Goal: Transaction & Acquisition: Purchase product/service

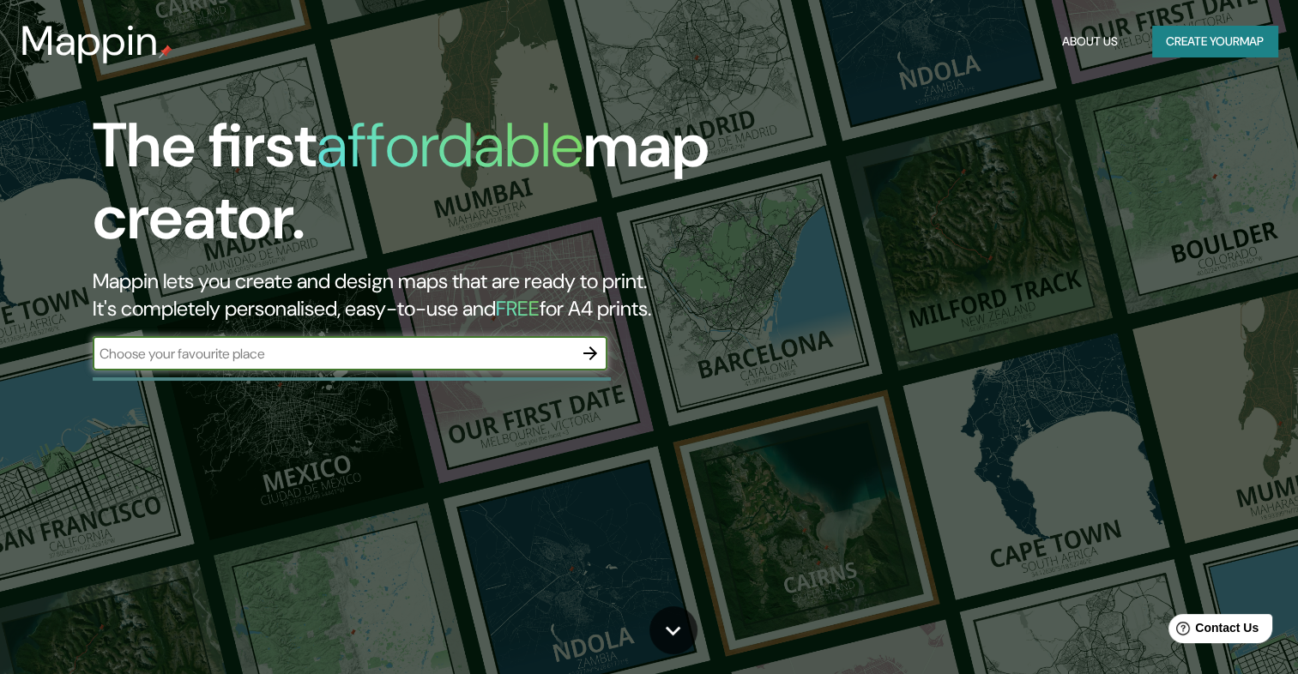
click at [590, 352] on icon "button" at bounding box center [590, 353] width 14 height 14
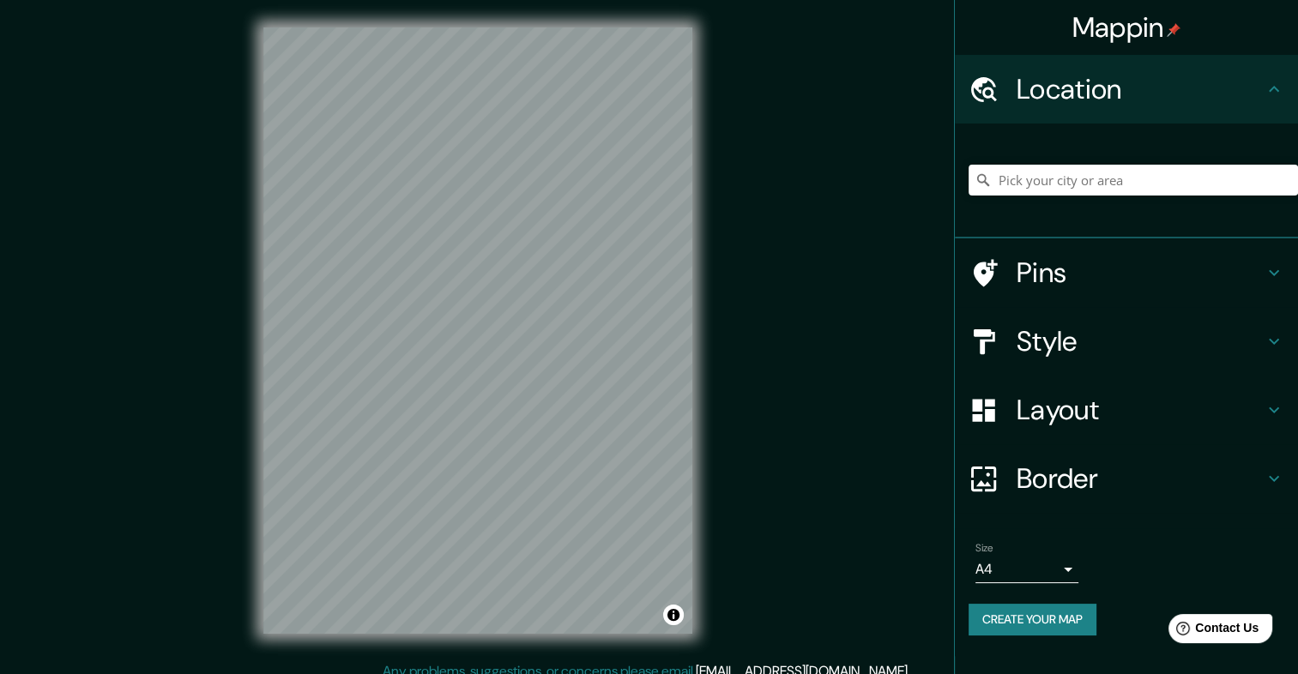
click at [710, 434] on div "© Mapbox © OpenStreetMap Improve this map" at bounding box center [478, 330] width 484 height 661
click at [1169, 348] on h4 "Style" at bounding box center [1139, 341] width 247 height 34
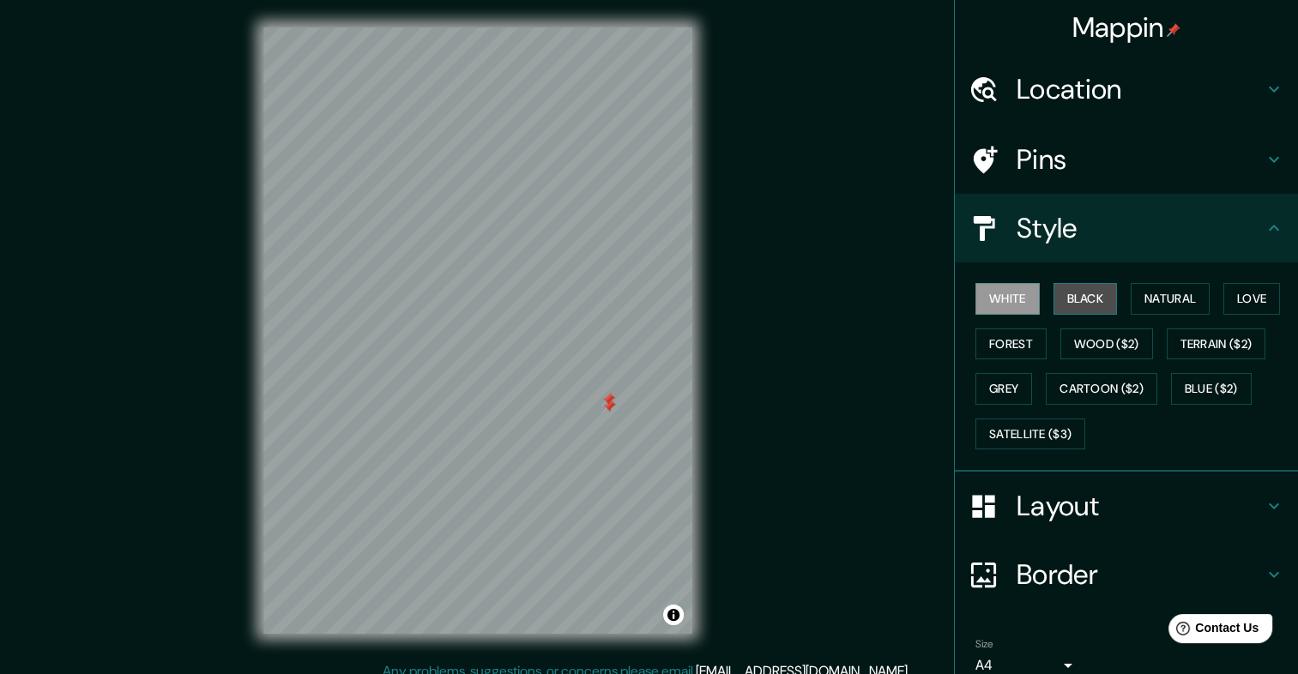
click at [1069, 290] on button "Black" at bounding box center [1085, 299] width 64 height 32
click at [1001, 337] on button "Forest" at bounding box center [1010, 344] width 71 height 32
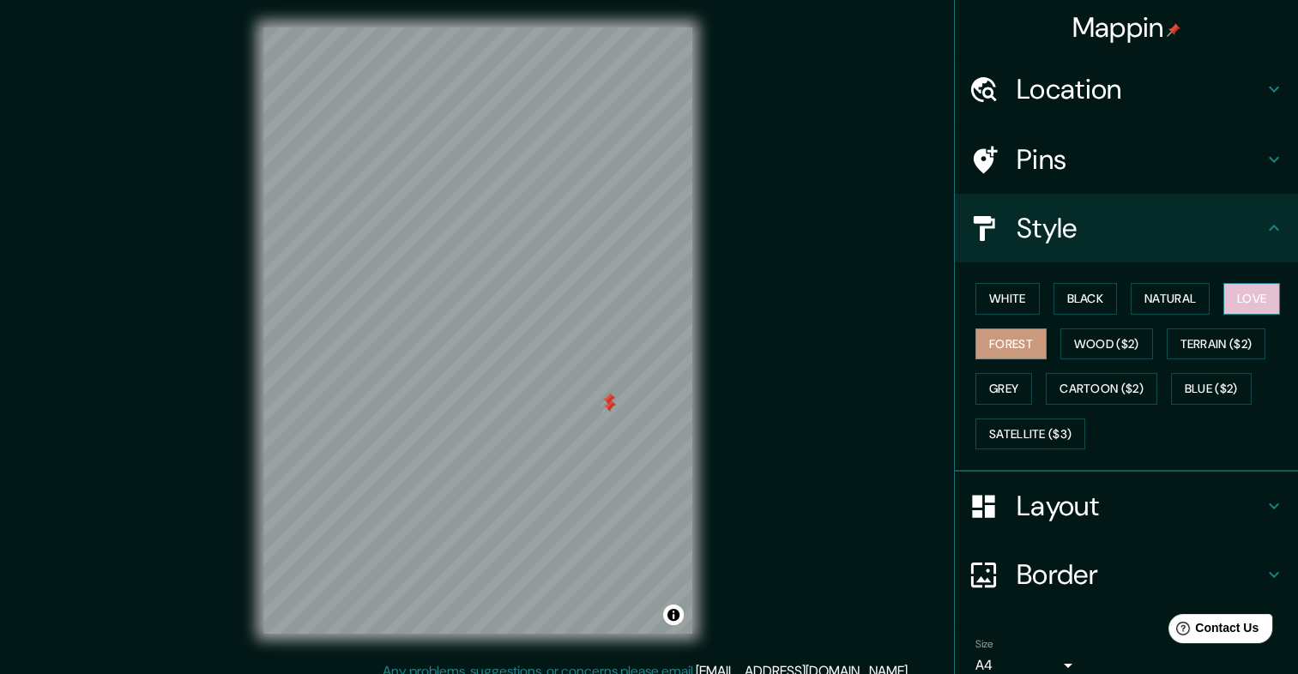
click at [1226, 297] on button "Love" at bounding box center [1251, 299] width 57 height 32
click at [1164, 302] on button "Natural" at bounding box center [1169, 299] width 79 height 32
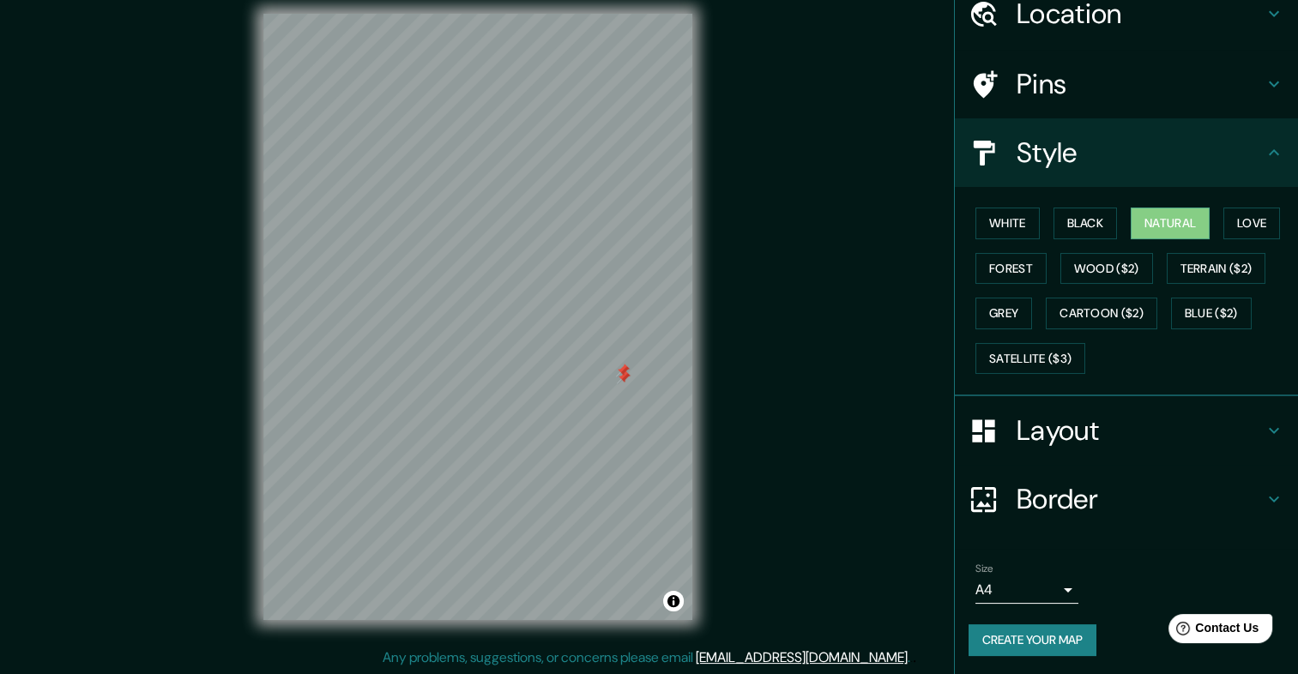
scroll to position [15, 0]
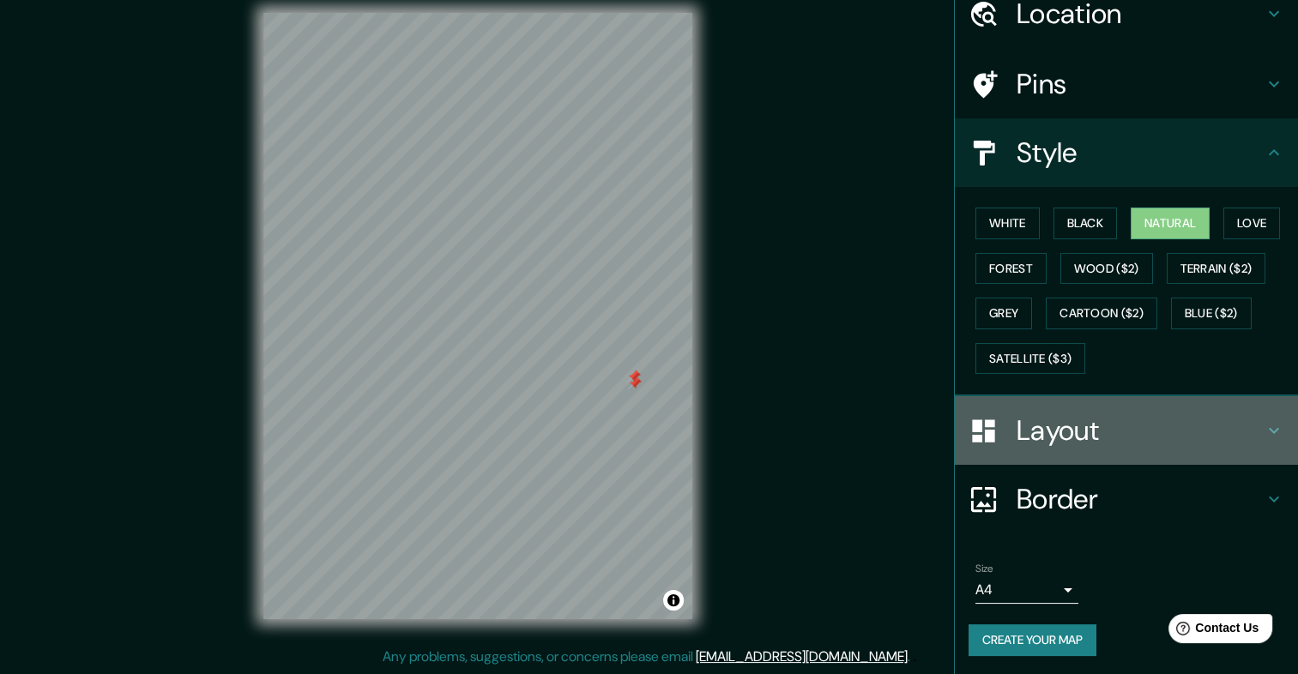
click at [1263, 431] on icon at bounding box center [1273, 430] width 21 height 21
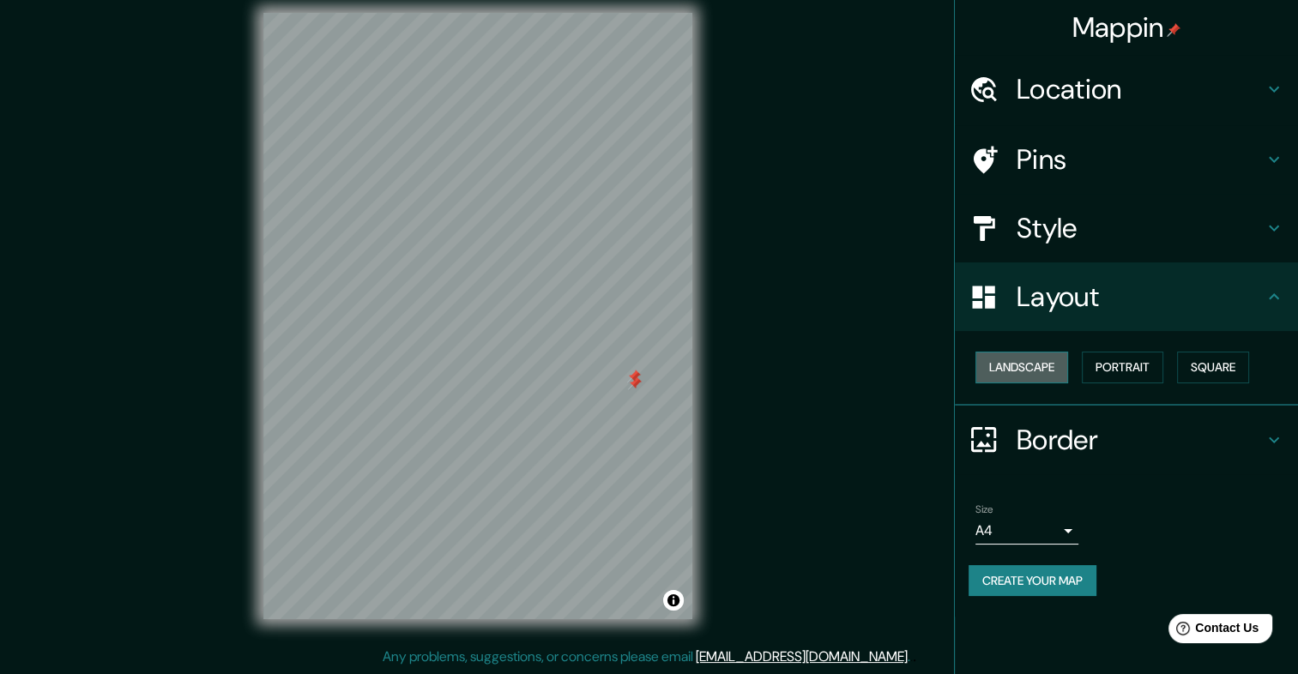
click at [1036, 371] on button "Landscape" at bounding box center [1021, 368] width 93 height 32
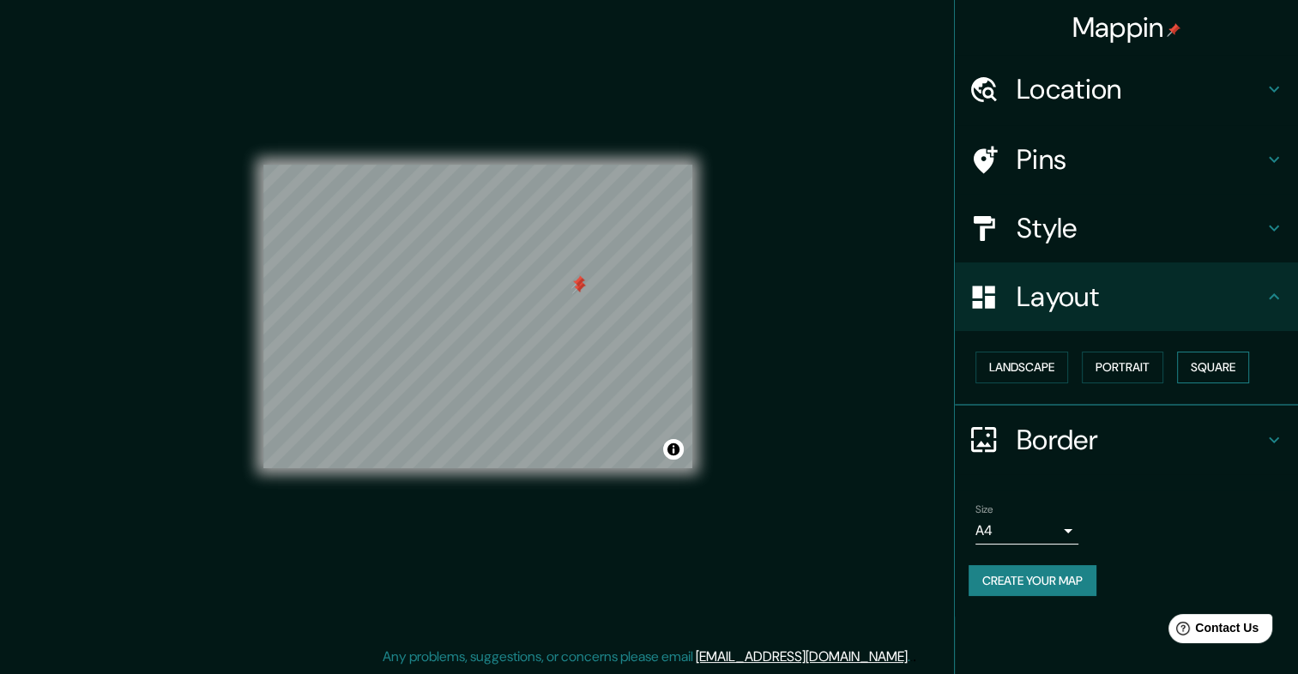
click at [1230, 368] on button "Square" at bounding box center [1213, 368] width 72 height 32
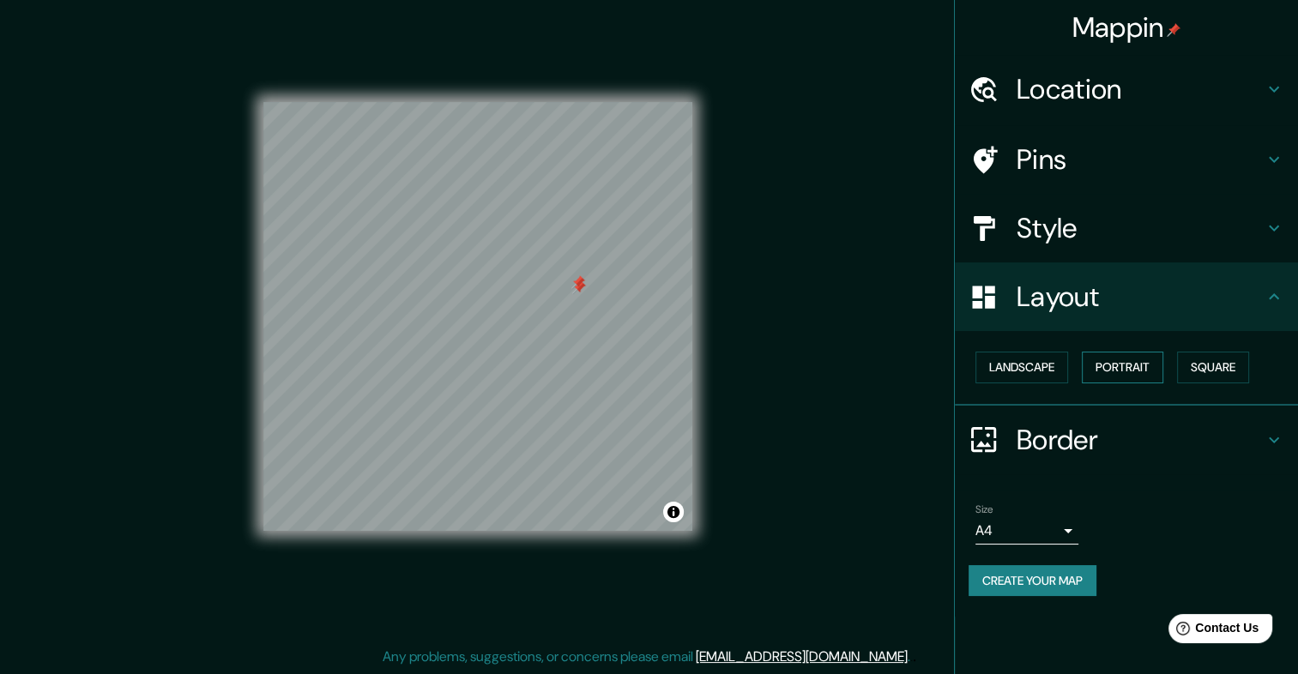
click at [1133, 369] on button "Portrait" at bounding box center [1121, 368] width 81 height 32
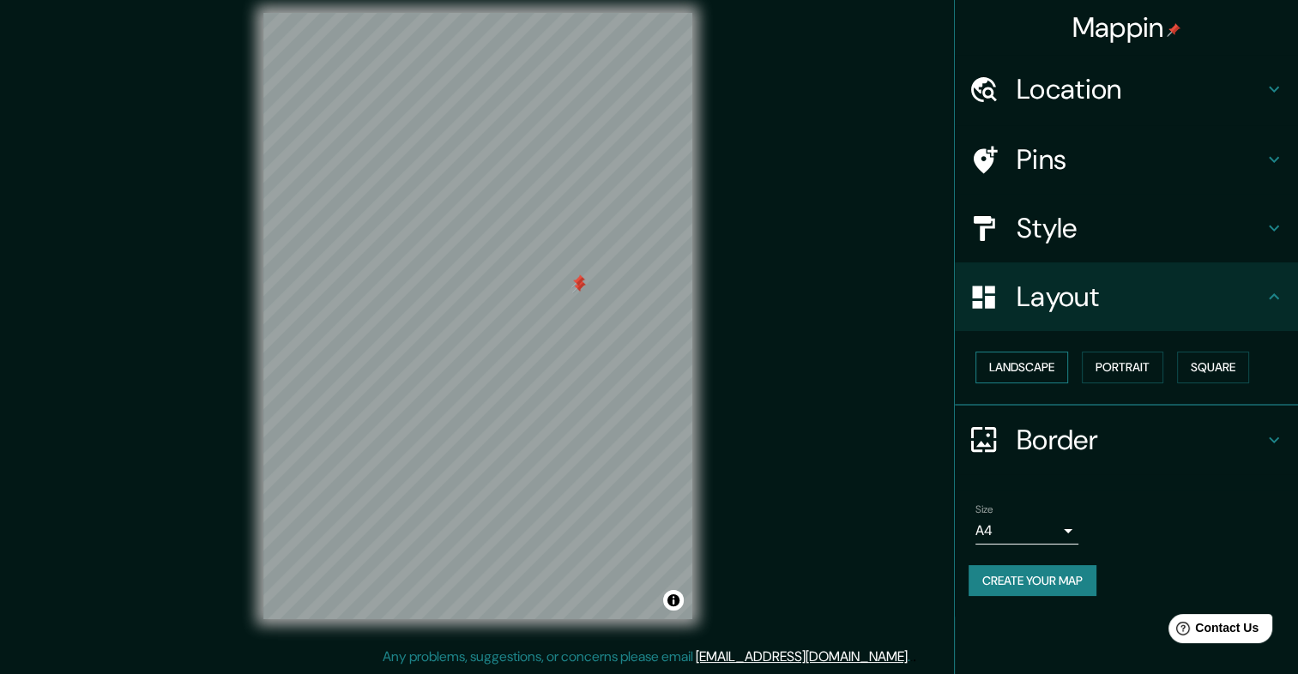
click at [1030, 369] on button "Landscape" at bounding box center [1021, 368] width 93 height 32
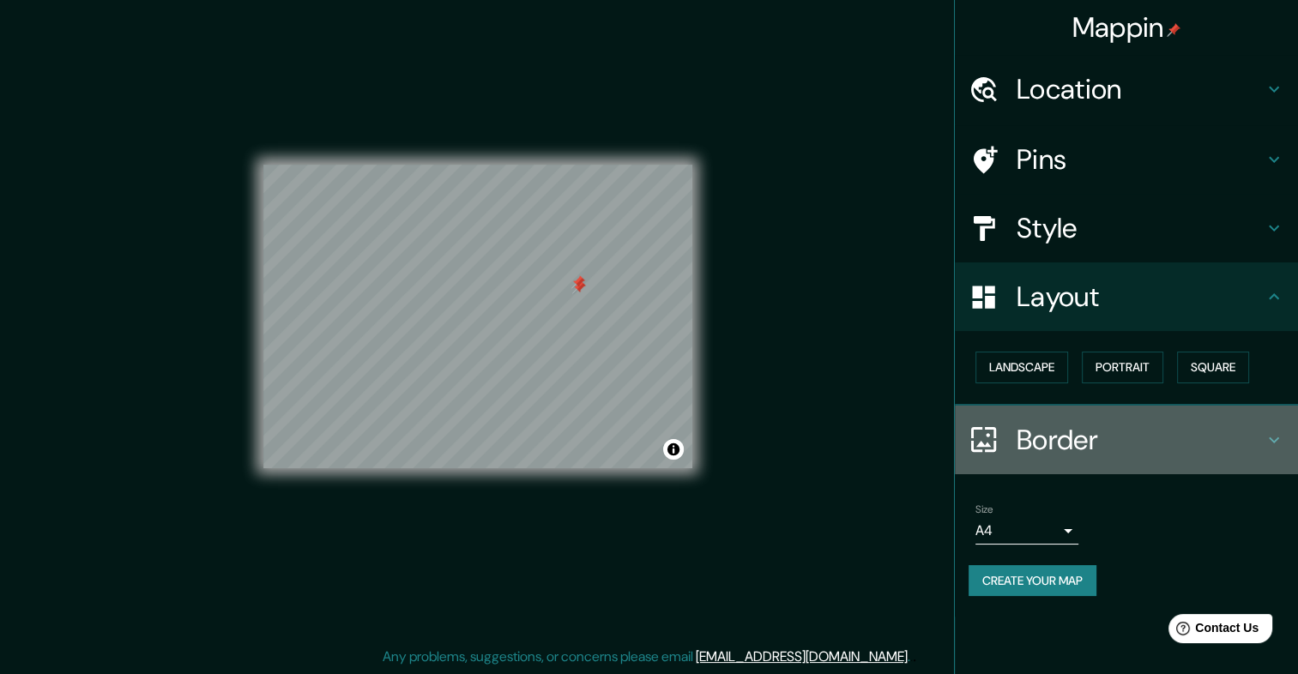
click at [1269, 435] on icon at bounding box center [1273, 440] width 21 height 21
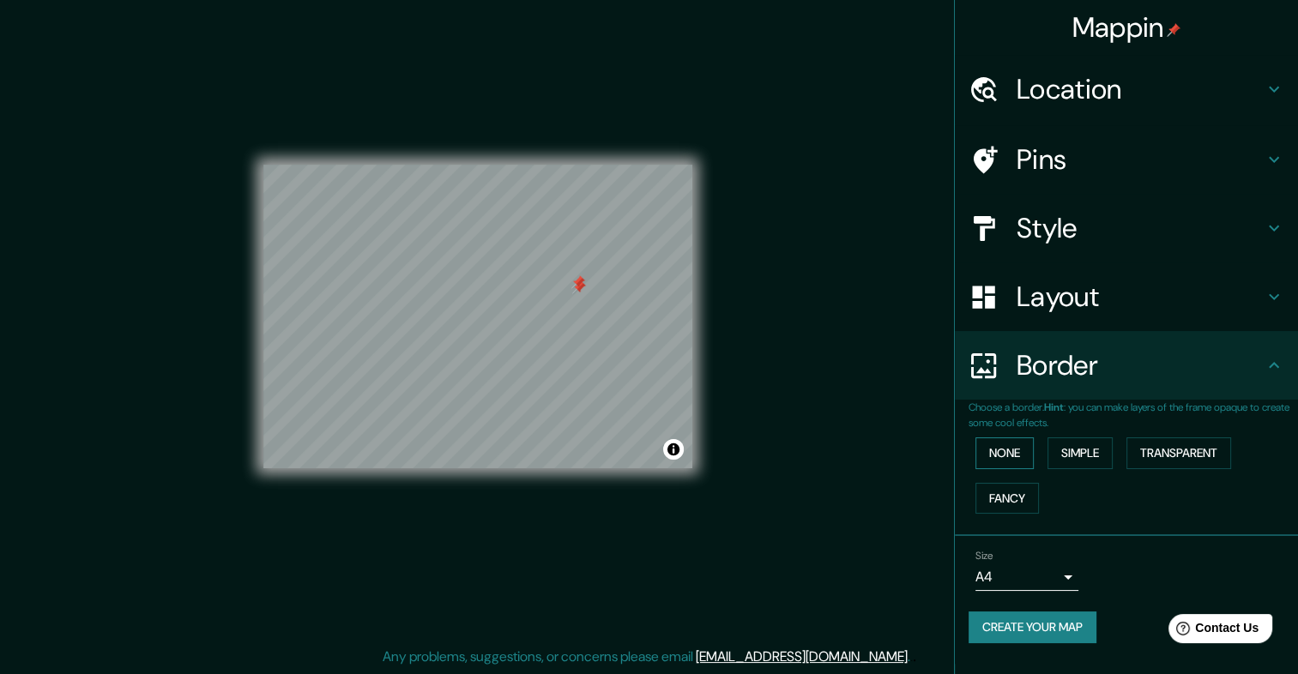
click at [1019, 444] on button "None" at bounding box center [1004, 453] width 58 height 32
click at [1006, 492] on button "Fancy" at bounding box center [1006, 499] width 63 height 32
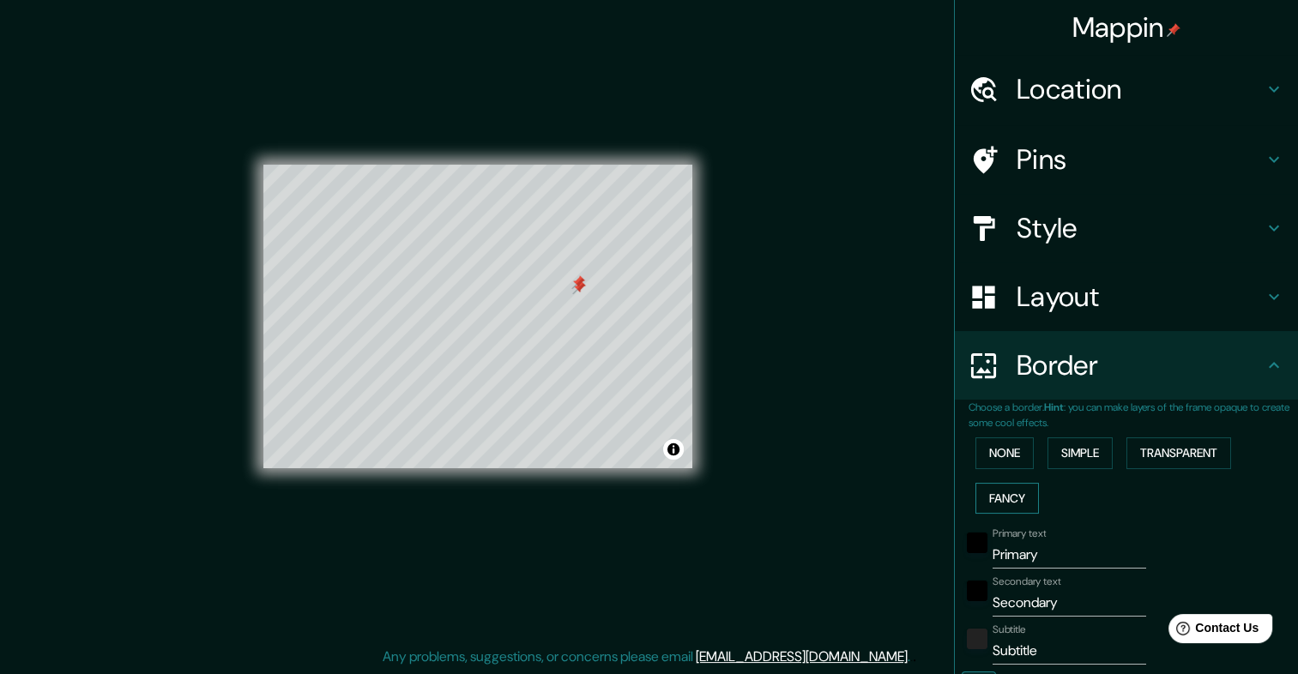
click at [1006, 492] on button "Fancy" at bounding box center [1006, 499] width 63 height 32
click at [998, 458] on button "None" at bounding box center [1004, 453] width 58 height 32
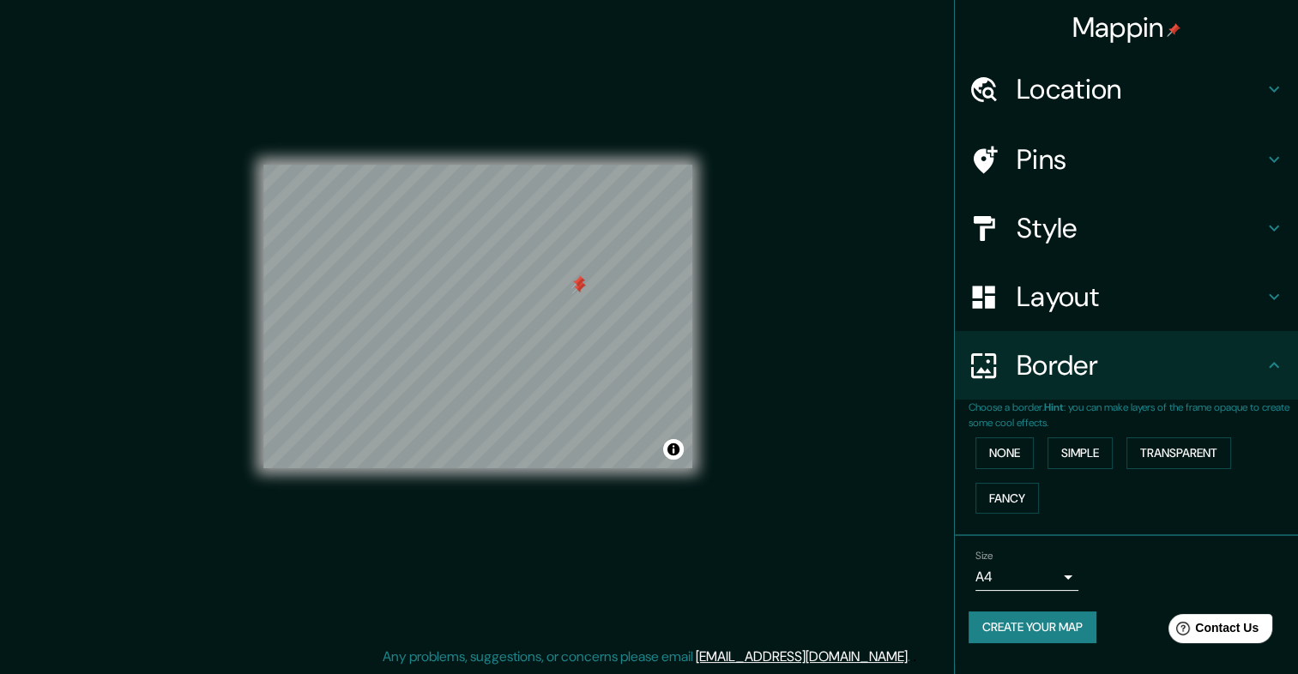
click at [1055, 563] on body "Mappin Location Pins Style Layout Border Choose a border. Hint : you can make l…" at bounding box center [649, 322] width 1298 height 674
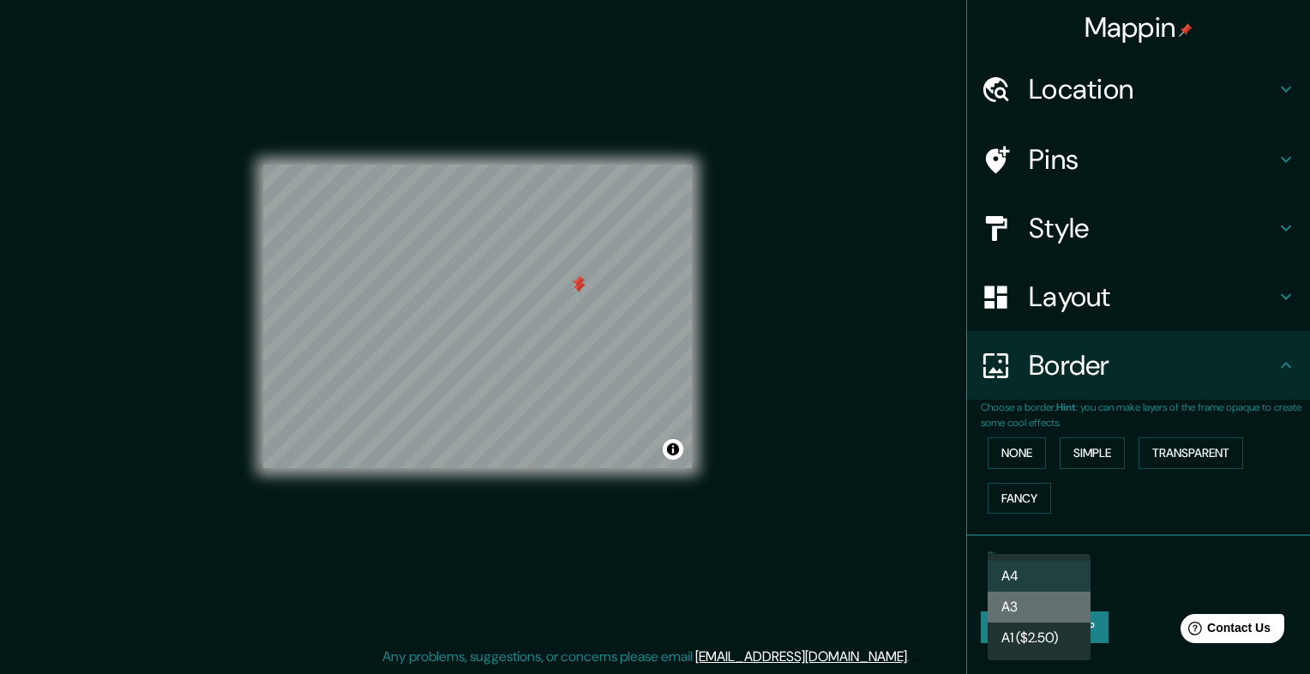
click at [1060, 619] on li "A3" at bounding box center [1039, 607] width 103 height 31
type input "a4"
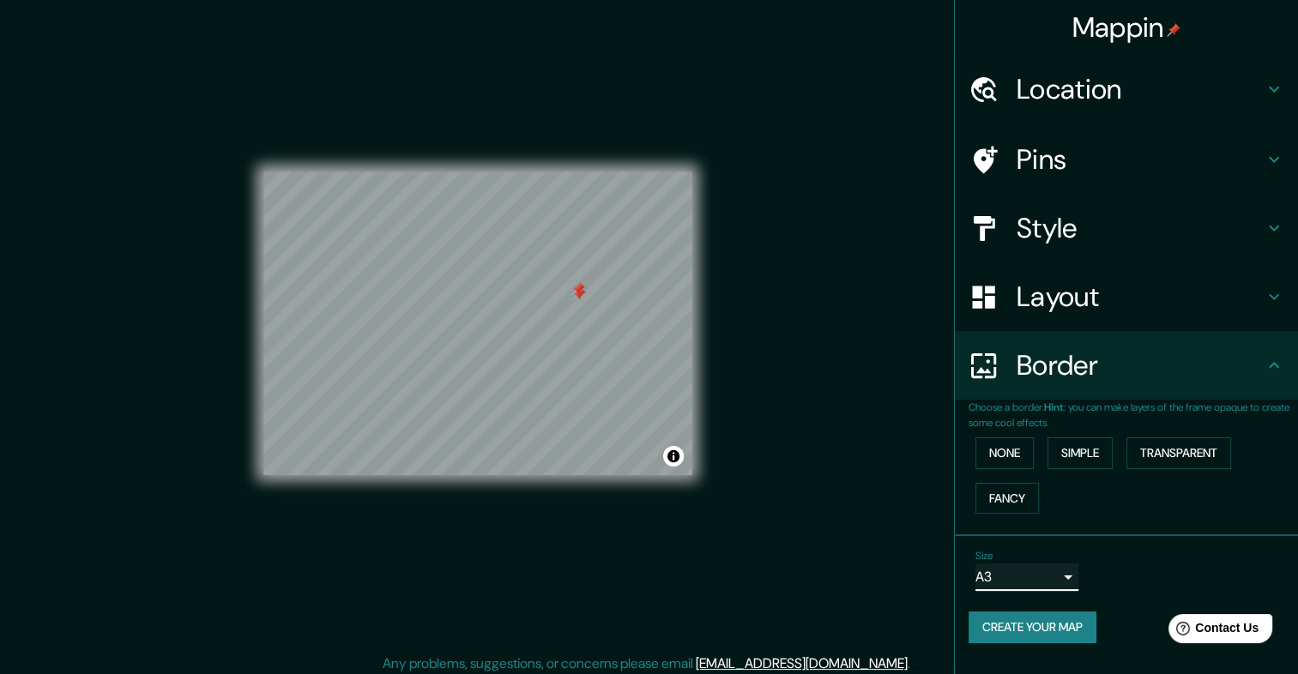
scroll to position [15, 0]
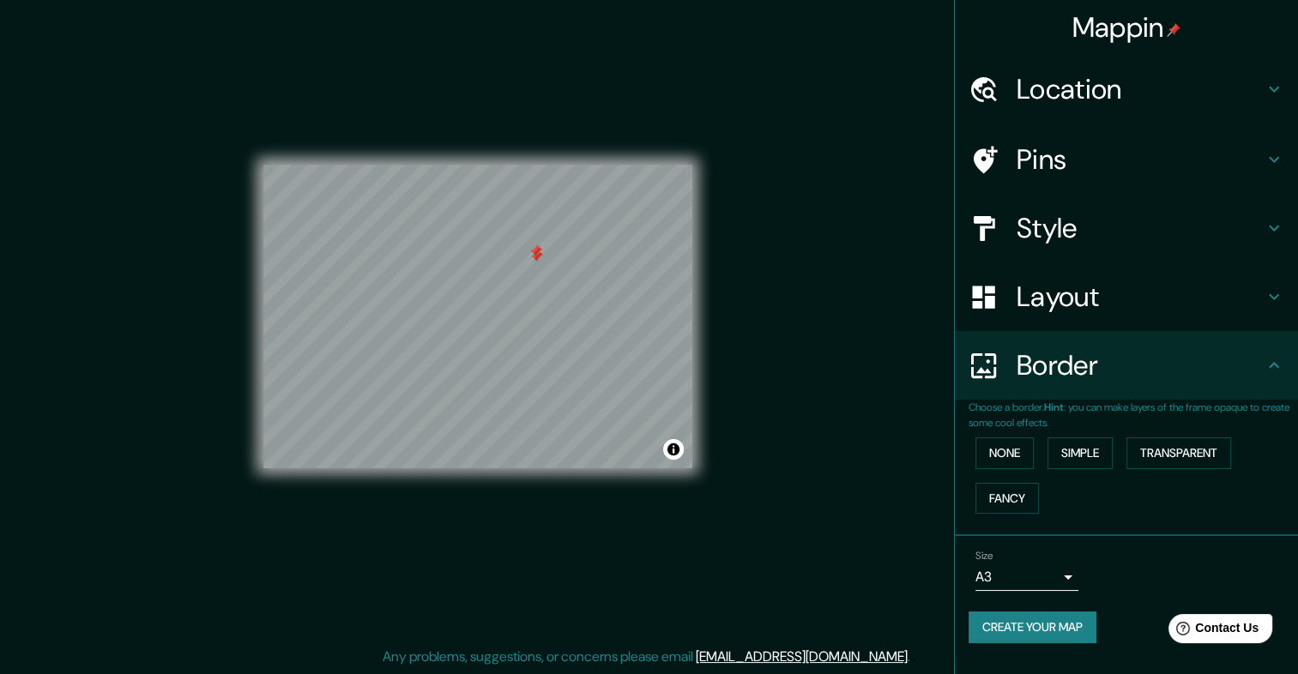
click at [539, 259] on div at bounding box center [536, 257] width 14 height 14
click at [533, 252] on div at bounding box center [535, 251] width 14 height 14
click at [1045, 633] on button "Create your map" at bounding box center [1032, 627] width 128 height 32
click at [1057, 619] on button "Create your map" at bounding box center [1032, 627] width 128 height 32
click at [1057, 619] on div "Create your map" at bounding box center [1126, 627] width 316 height 32
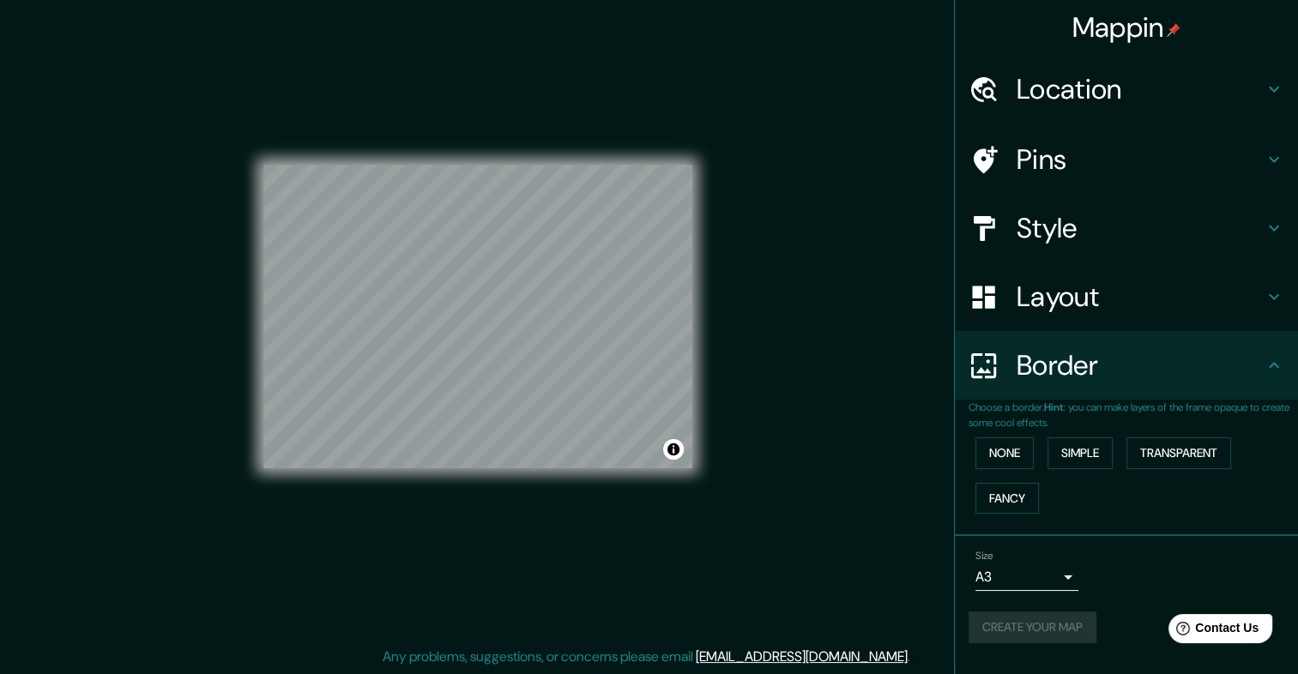
click at [1057, 619] on div "Create your map" at bounding box center [1126, 627] width 316 height 32
click at [1037, 626] on div "Create your map" at bounding box center [1126, 627] width 316 height 32
click at [1036, 617] on button "Create your map" at bounding box center [1032, 627] width 128 height 32
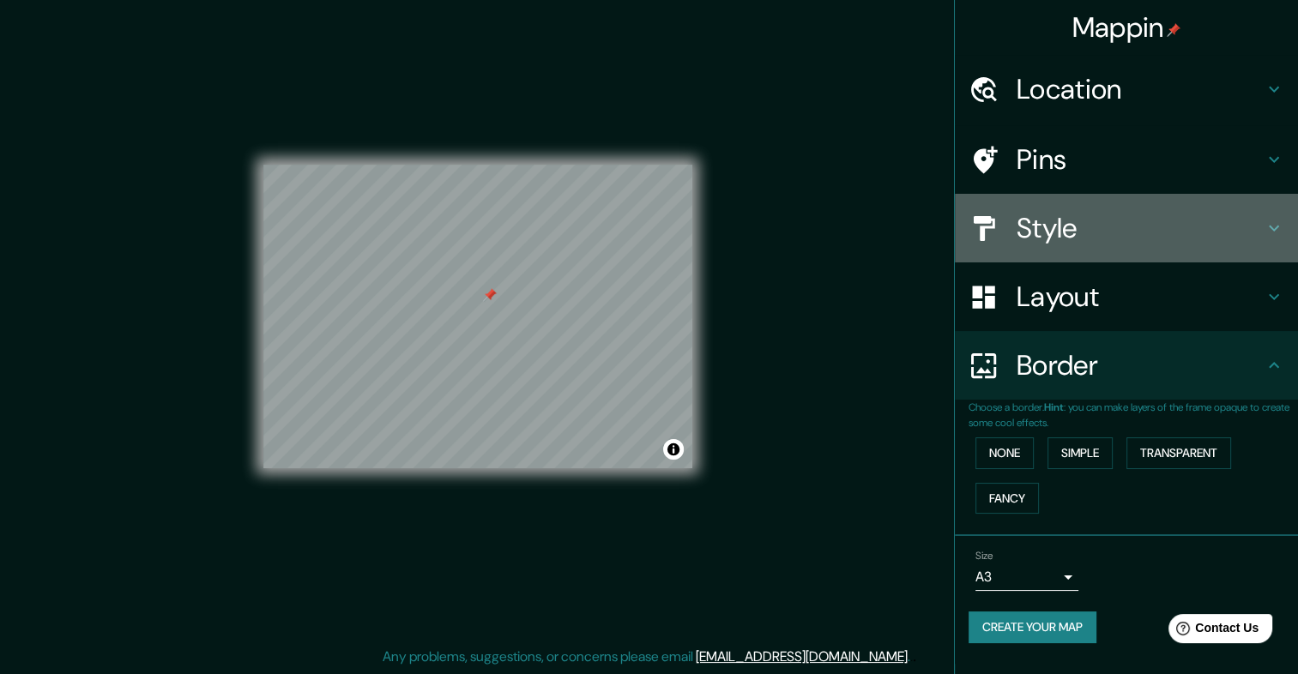
click at [1270, 225] on icon at bounding box center [1273, 228] width 21 height 21
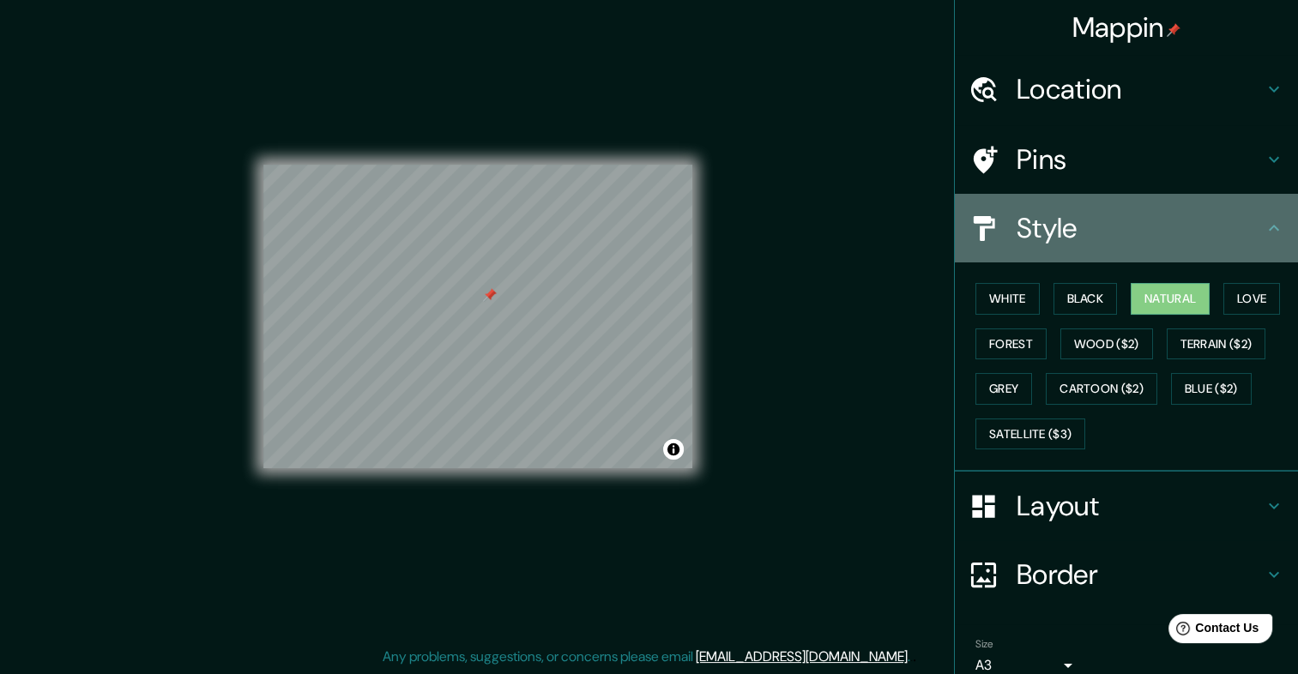
click at [1270, 225] on div "Style" at bounding box center [1126, 228] width 343 height 69
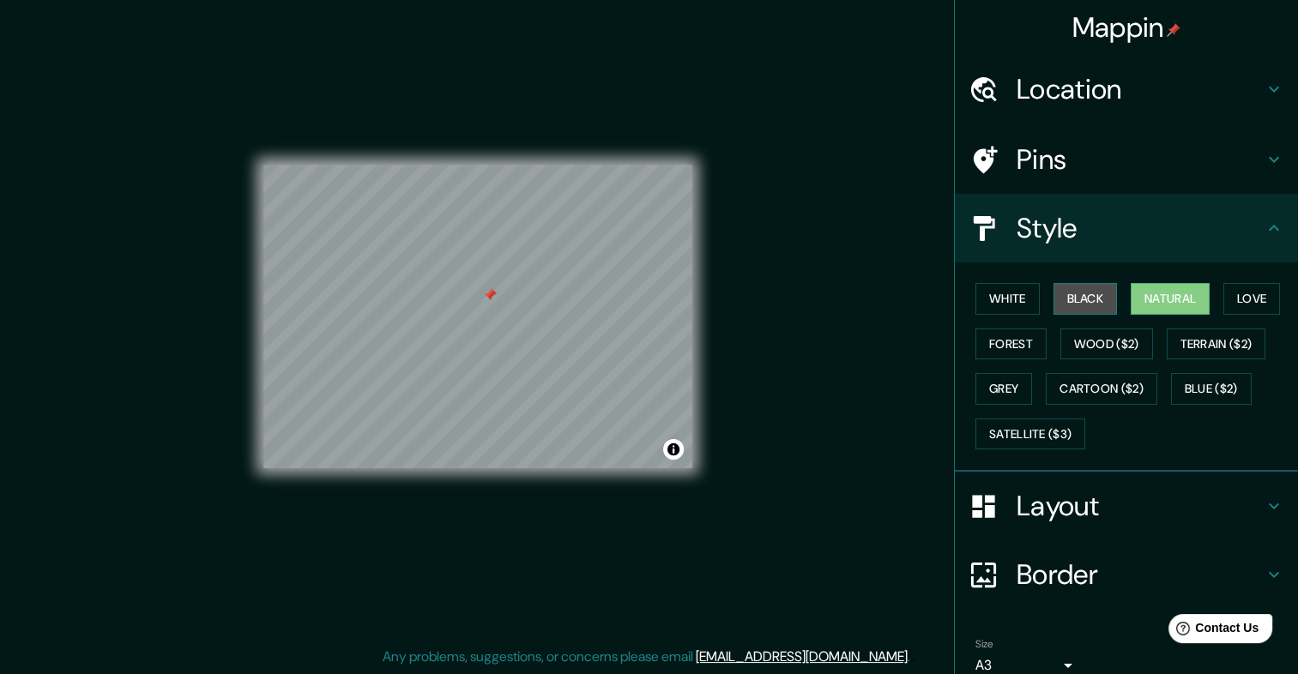
click at [1081, 300] on button "Black" at bounding box center [1085, 299] width 64 height 32
click at [511, 407] on div at bounding box center [513, 408] width 14 height 14
click at [401, 157] on div "© Mapbox © OpenStreetMap Improve this map" at bounding box center [477, 316] width 429 height 606
click at [593, 506] on div "© Mapbox © OpenStreetMap Improve this map" at bounding box center [477, 316] width 429 height 606
click at [605, 479] on div "© Mapbox © OpenStreetMap Improve this map" at bounding box center [477, 316] width 429 height 606
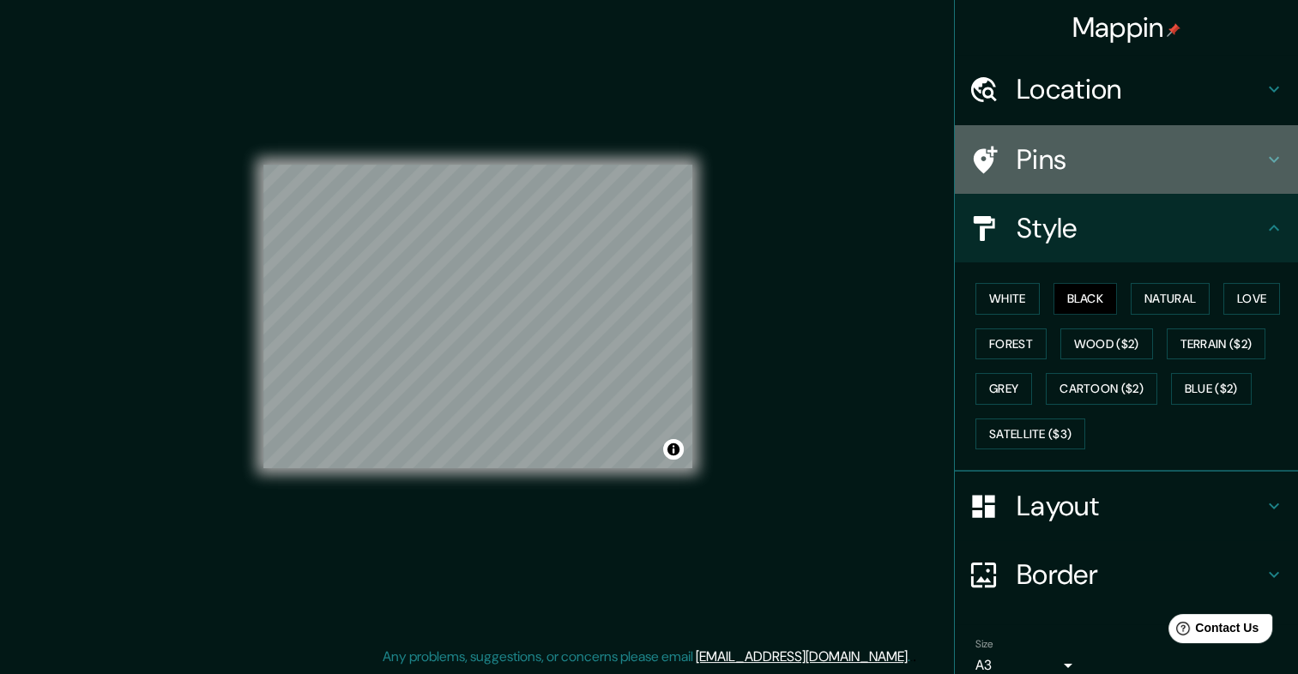
click at [1124, 150] on h4 "Pins" at bounding box center [1139, 159] width 247 height 34
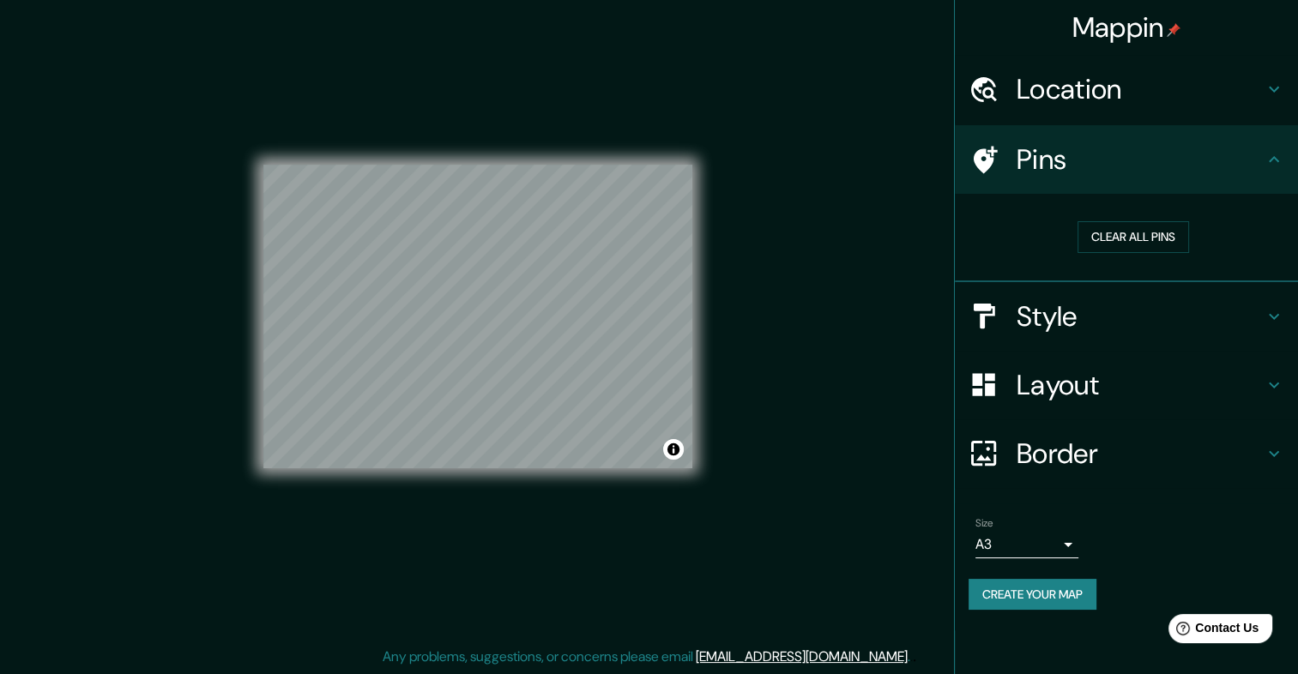
click at [1153, 94] on h4 "Location" at bounding box center [1139, 89] width 247 height 34
